Goal: Task Accomplishment & Management: Complete application form

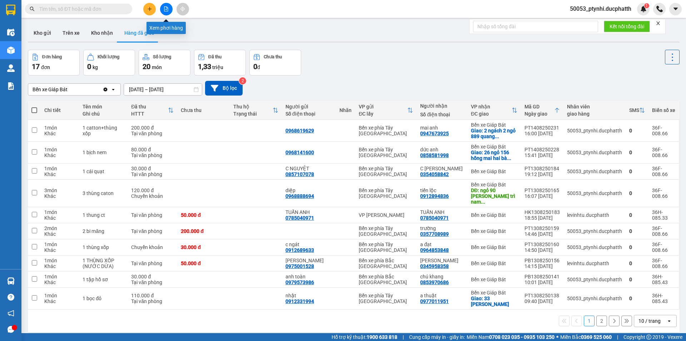
click at [165, 10] on icon "file-add" at bounding box center [166, 8] width 5 height 5
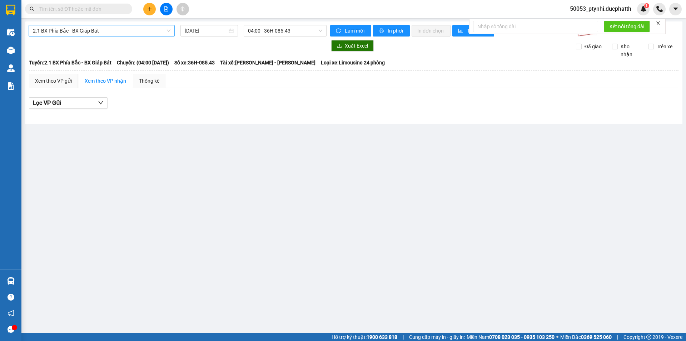
click at [83, 34] on span "2.1 BX Phía Bắc - BX Giáp Bát" at bounding box center [102, 30] width 138 height 11
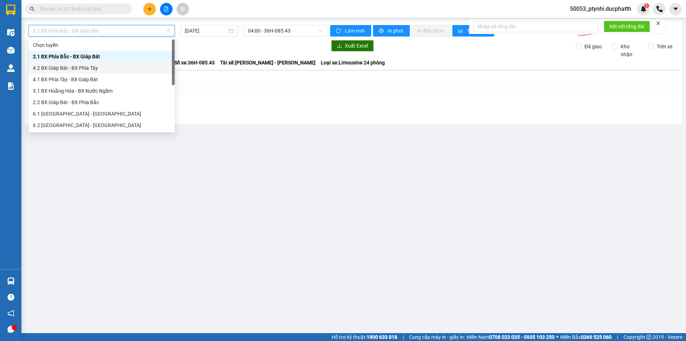
click at [89, 64] on div "4.2 BX Giáp Bát - BX Phía Tây" at bounding box center [102, 67] width 146 height 11
type input "[DATE]"
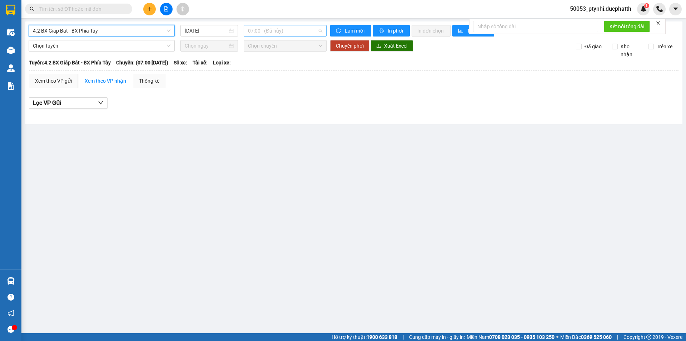
click at [283, 32] on span "07:00 - (Đã hủy)" at bounding box center [285, 30] width 74 height 11
click at [124, 32] on span "4.2 BX Giáp Bát - BX Phía Tây" at bounding box center [102, 30] width 138 height 11
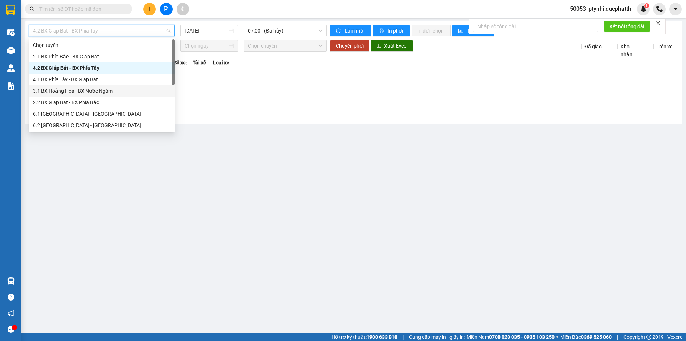
click at [107, 96] on div "3.1 BX Hoằng Hóa - BX Nước Ngầm" at bounding box center [102, 90] width 146 height 11
type input "[DATE]"
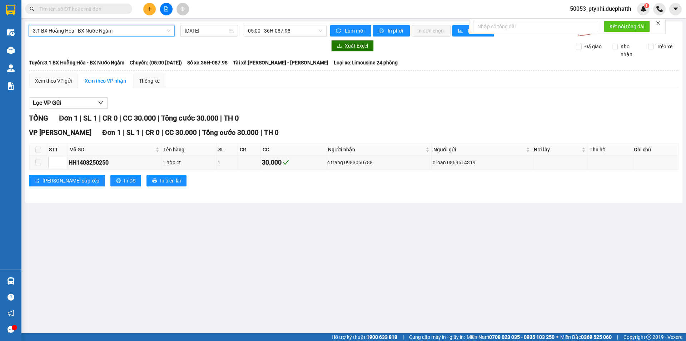
click at [99, 28] on span "3.1 BX Hoằng Hóa - BX Nước Ngầm" at bounding box center [102, 30] width 138 height 11
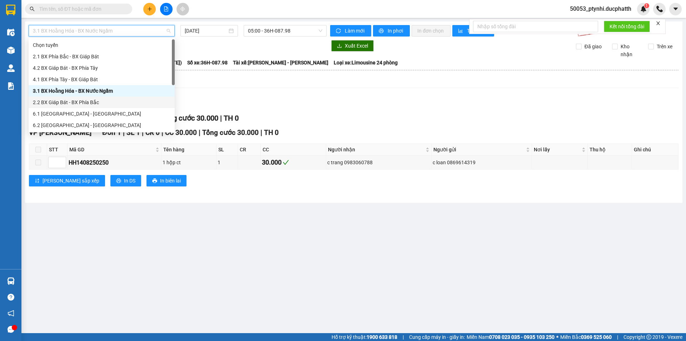
click at [70, 103] on div "2.2 BX Giáp Bát - BX Phía Bắc" at bounding box center [102, 102] width 138 height 8
type input "[DATE]"
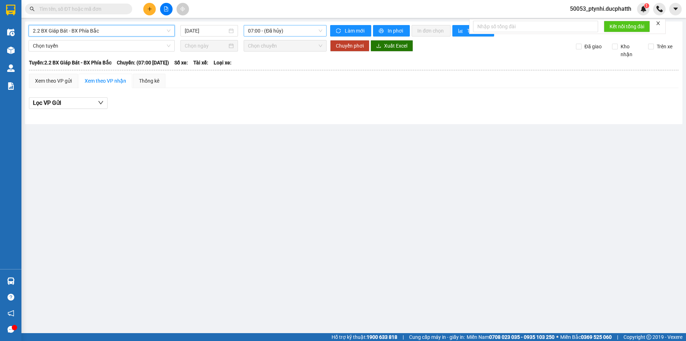
click at [279, 31] on span "07:00 - (Đã hủy)" at bounding box center [285, 30] width 74 height 11
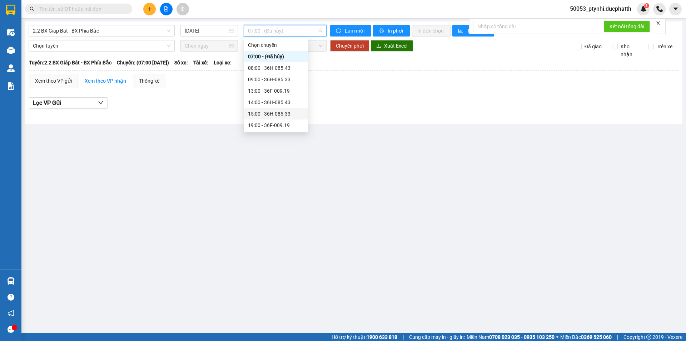
click at [258, 114] on div "15:00 - 36H-085.33" at bounding box center [276, 114] width 56 height 8
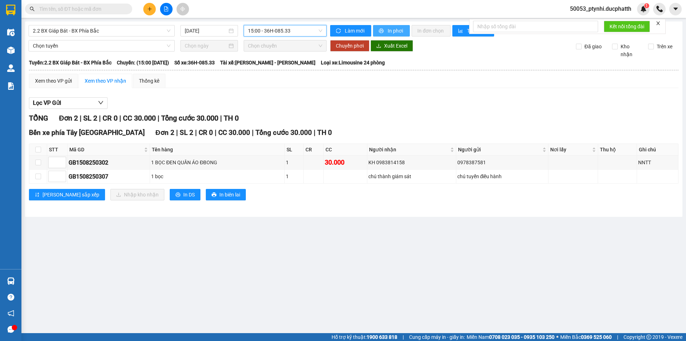
click at [385, 33] on button "In phơi" at bounding box center [391, 30] width 37 height 11
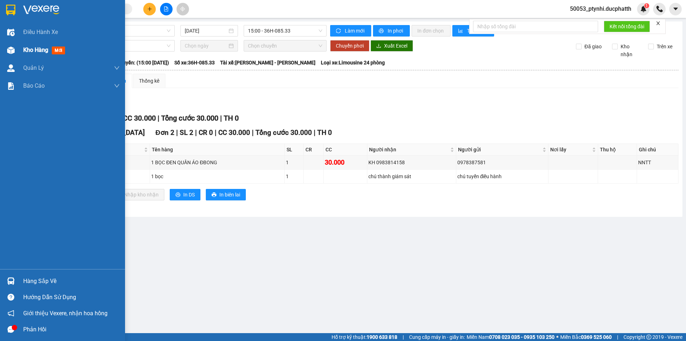
click at [38, 54] on div "Kho hàng mới" at bounding box center [45, 49] width 45 height 9
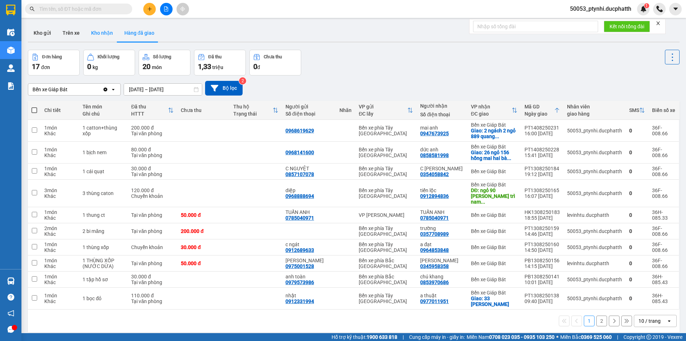
click at [98, 34] on button "Kho nhận" at bounding box center [101, 32] width 33 height 17
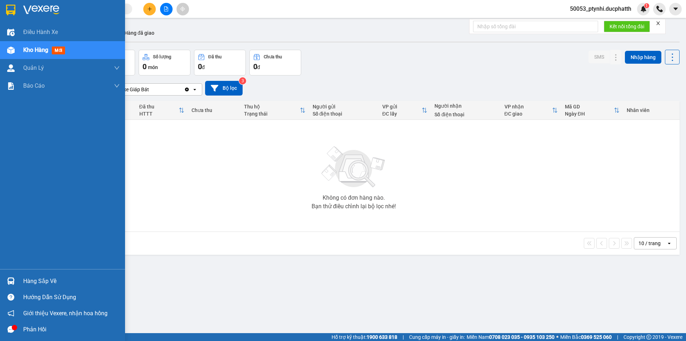
click at [24, 278] on div "Hàng sắp về" at bounding box center [71, 281] width 96 height 11
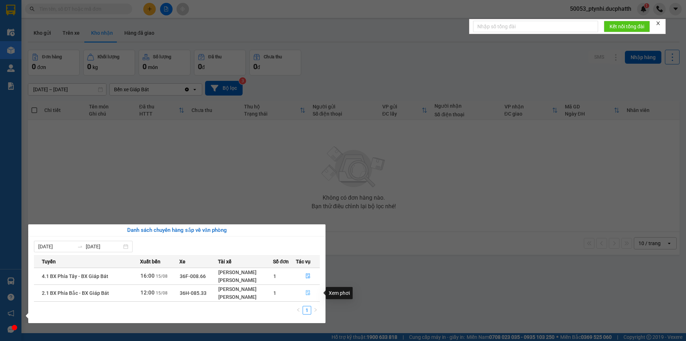
click at [307, 292] on icon "file-done" at bounding box center [308, 292] width 5 height 5
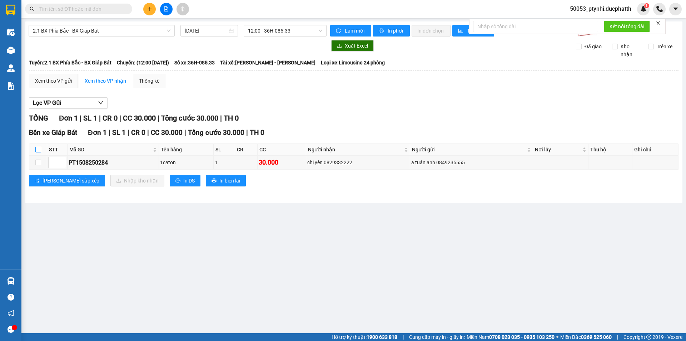
click at [39, 146] on label at bounding box center [38, 149] width 6 height 8
click at [39, 147] on input "checkbox" at bounding box center [38, 150] width 6 height 6
checkbox input "true"
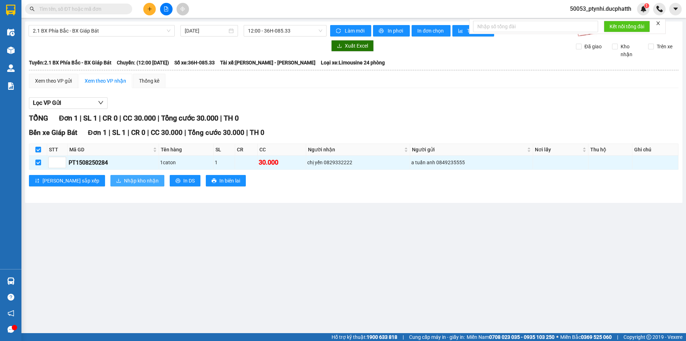
click at [124, 179] on span "Nhập kho nhận" at bounding box center [141, 181] width 35 height 8
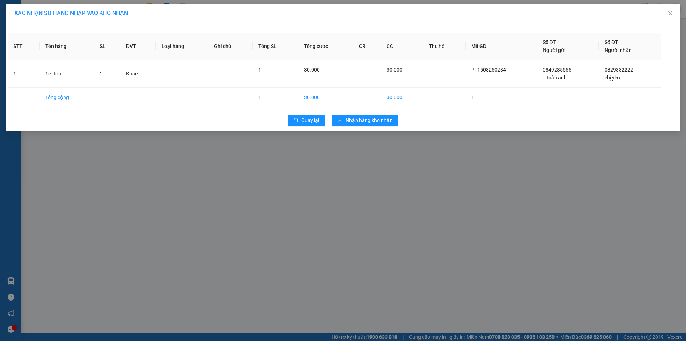
click at [398, 119] on div "Quay lại Nhập hàng kho nhận" at bounding box center [343, 120] width 671 height 19
click at [391, 119] on span "Nhập hàng kho nhận" at bounding box center [369, 120] width 47 height 8
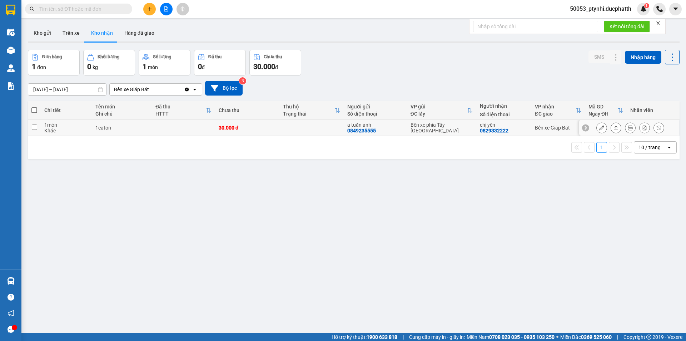
click at [234, 125] on div "30.000 đ" at bounding box center [247, 128] width 57 height 6
checkbox input "true"
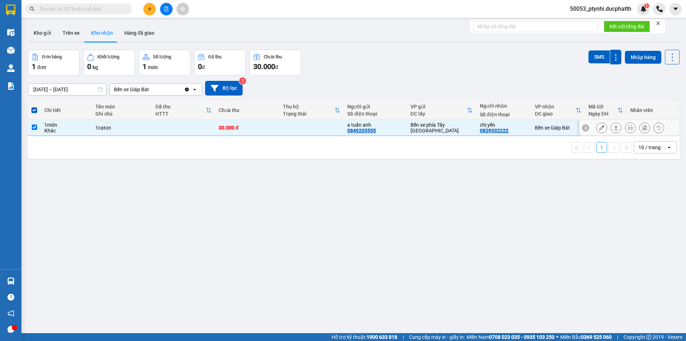
click at [599, 127] on icon at bounding box center [601, 127] width 5 height 5
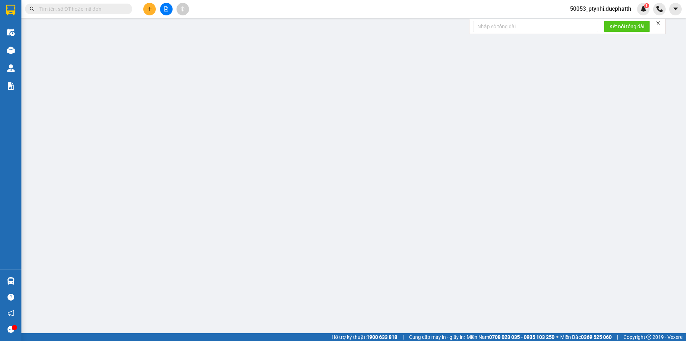
type input "0849235555"
type input "a tuấn anh"
type input "0829332222"
type input "chị yến"
type input "30.000"
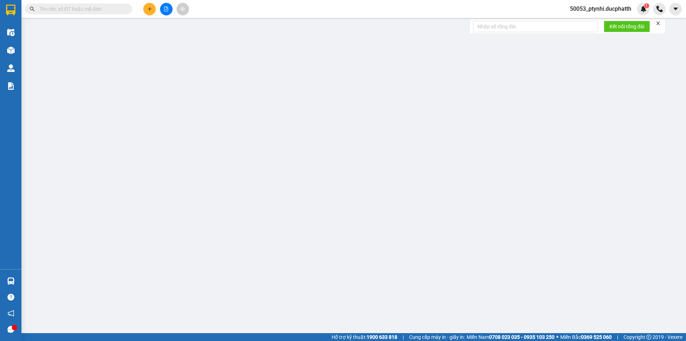
type input "30.000"
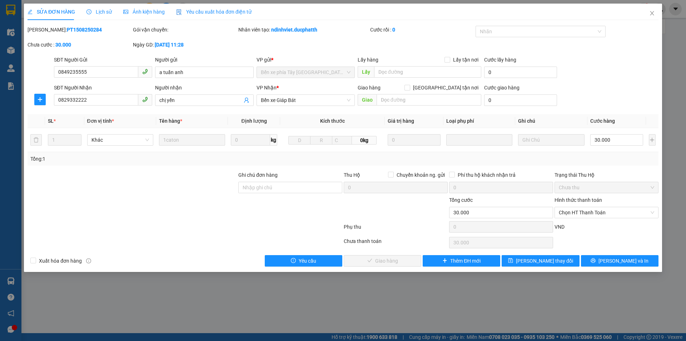
click at [32, 216] on div at bounding box center [132, 208] width 211 height 25
click at [279, 191] on input "Ghi chú đơn hàng" at bounding box center [290, 187] width 104 height 11
click at [262, 184] on input "Ghi chú đơn hàng" at bounding box center [290, 187] width 104 height 11
click at [599, 214] on span "Chọn HT Thanh Toán" at bounding box center [606, 212] width 95 height 11
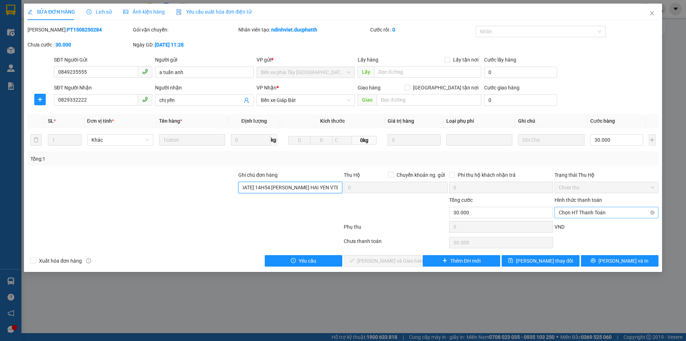
type input "CK [DATE] 14H54 [PERSON_NAME] HAI YEN VTB CTY"
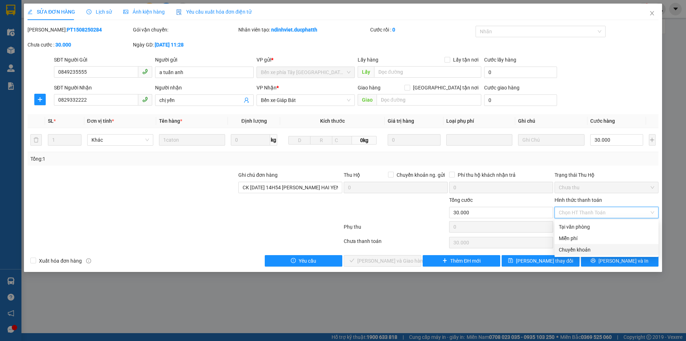
drag, startPoint x: 597, startPoint y: 251, endPoint x: 531, endPoint y: 252, distance: 65.8
click at [597, 251] on div "Chuyển khoản" at bounding box center [606, 249] width 95 height 8
type input "0"
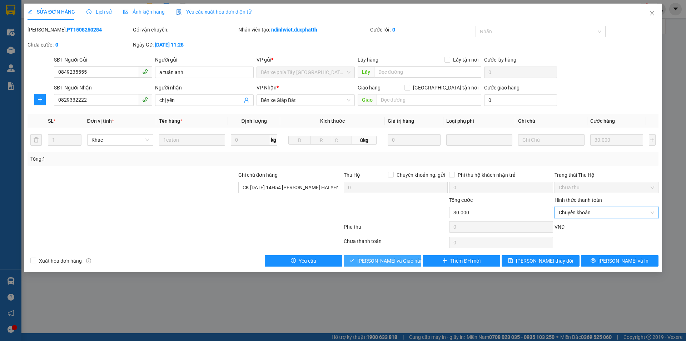
click at [383, 260] on span "[PERSON_NAME] và Giao hàng" at bounding box center [391, 261] width 69 height 8
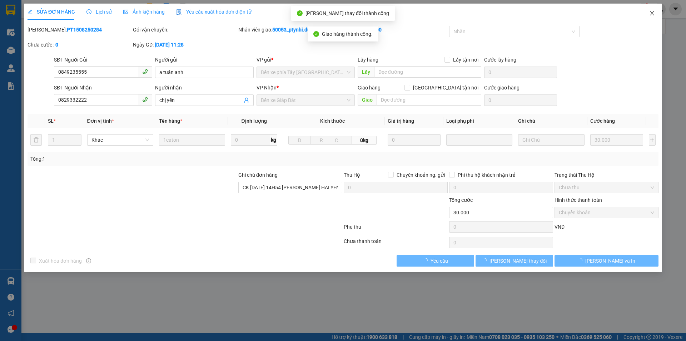
click at [648, 14] on span "Close" at bounding box center [652, 14] width 20 height 20
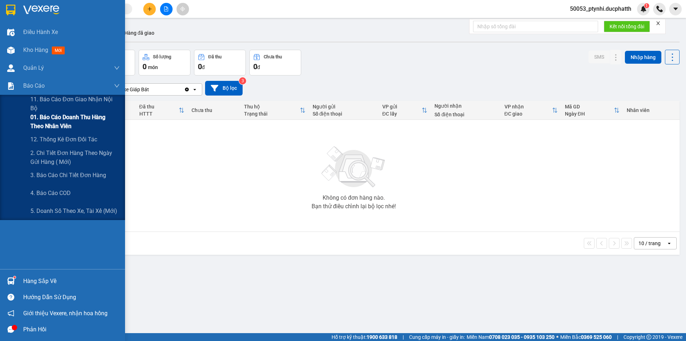
click at [38, 124] on span "01. Báo cáo doanh thu hàng theo nhân viên" at bounding box center [74, 122] width 89 height 18
